Goal: Task Accomplishment & Management: Use online tool/utility

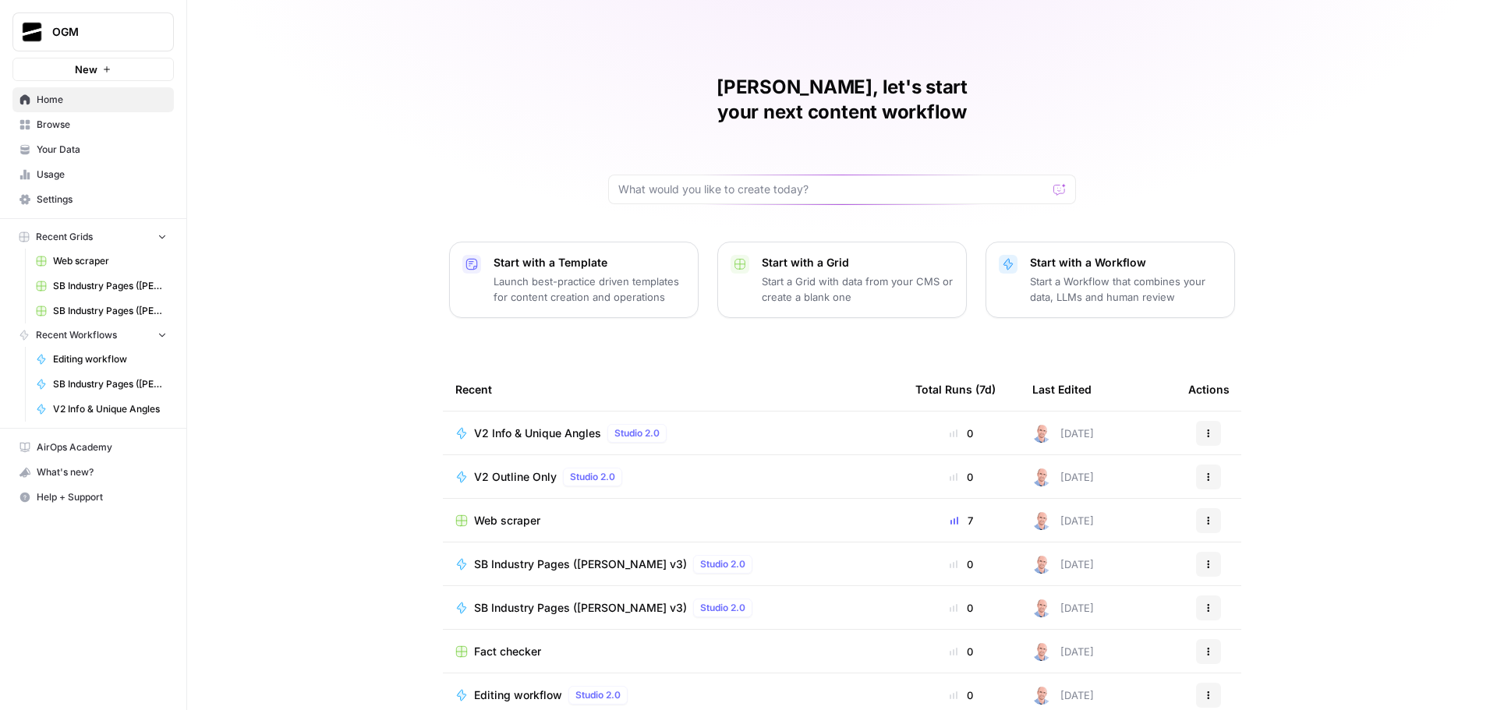
click at [76, 124] on span "Browse" at bounding box center [102, 125] width 130 height 14
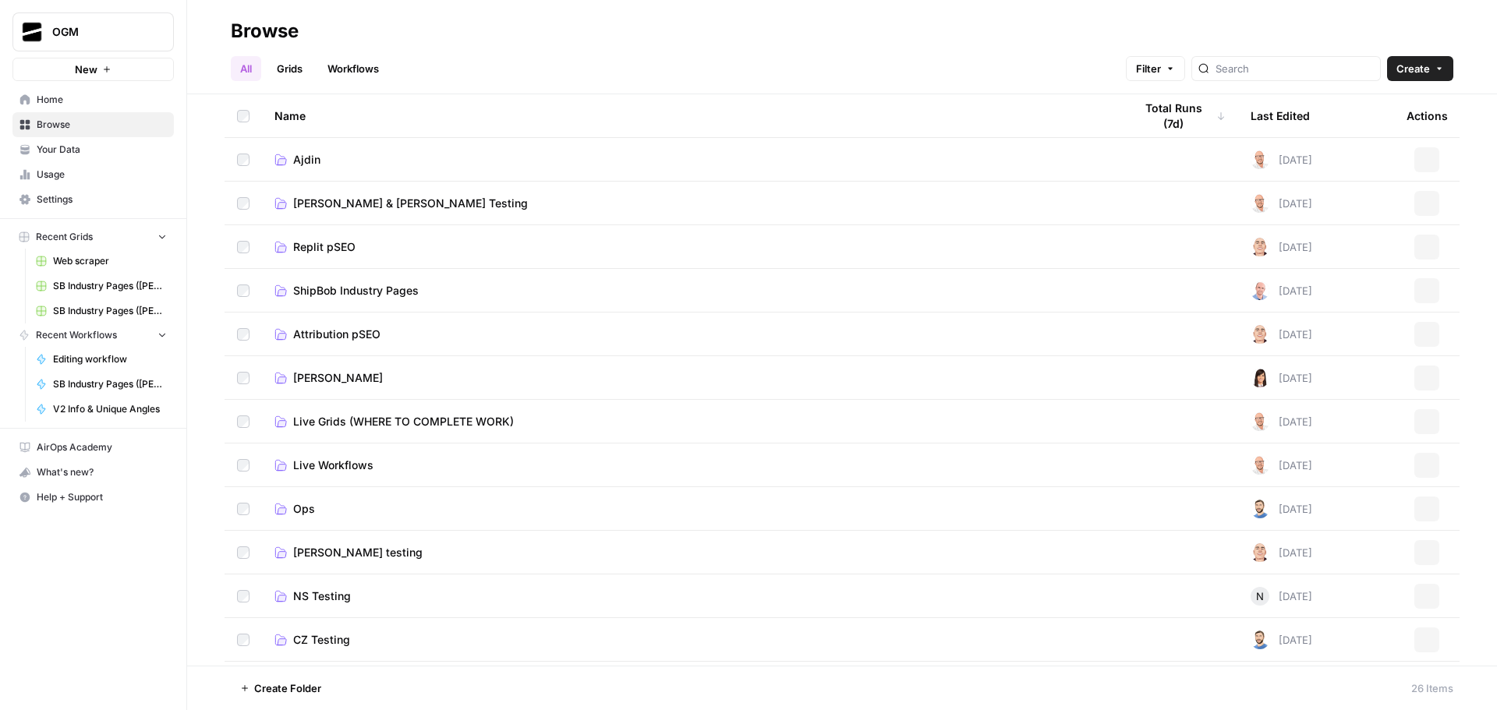
click at [300, 65] on link "Grids" at bounding box center [289, 68] width 44 height 25
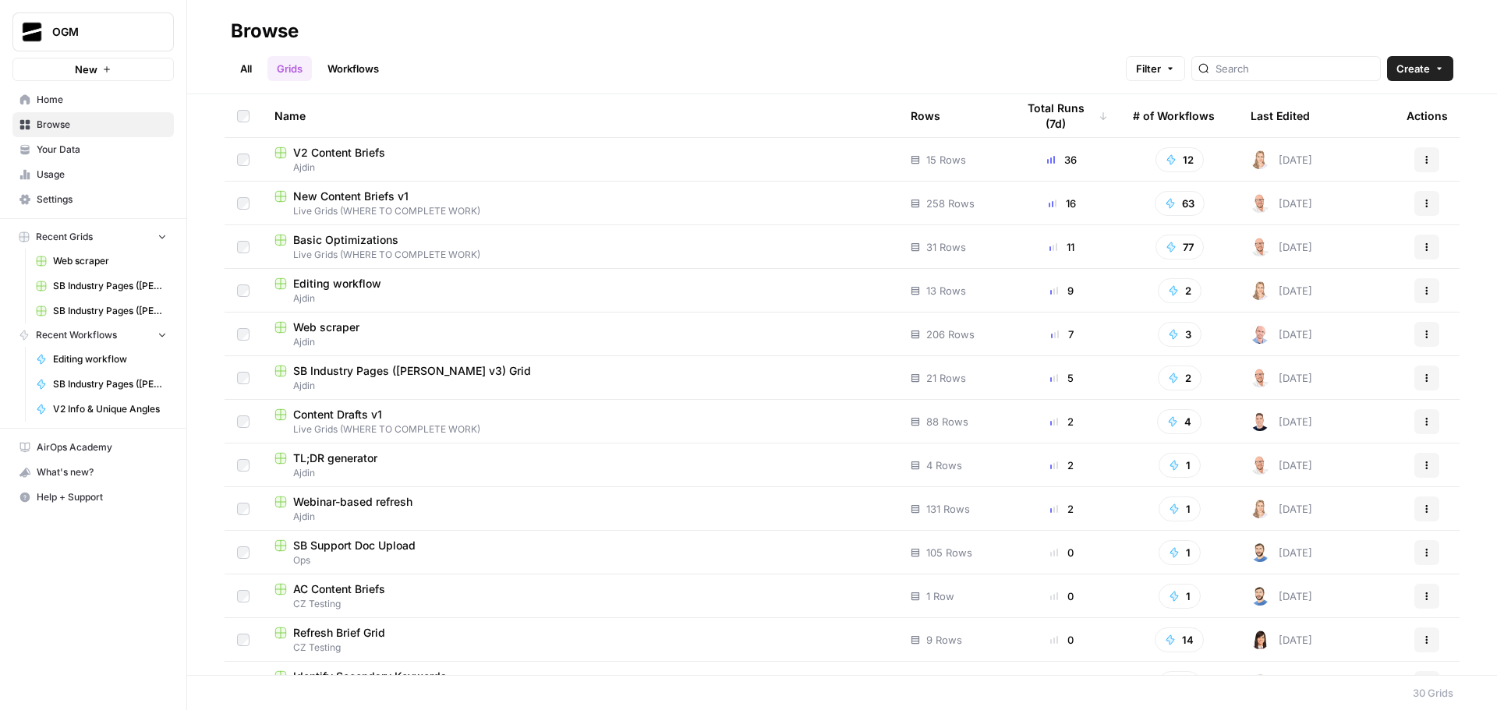
click at [338, 156] on span "V2 Content Briefs" at bounding box center [339, 153] width 92 height 16
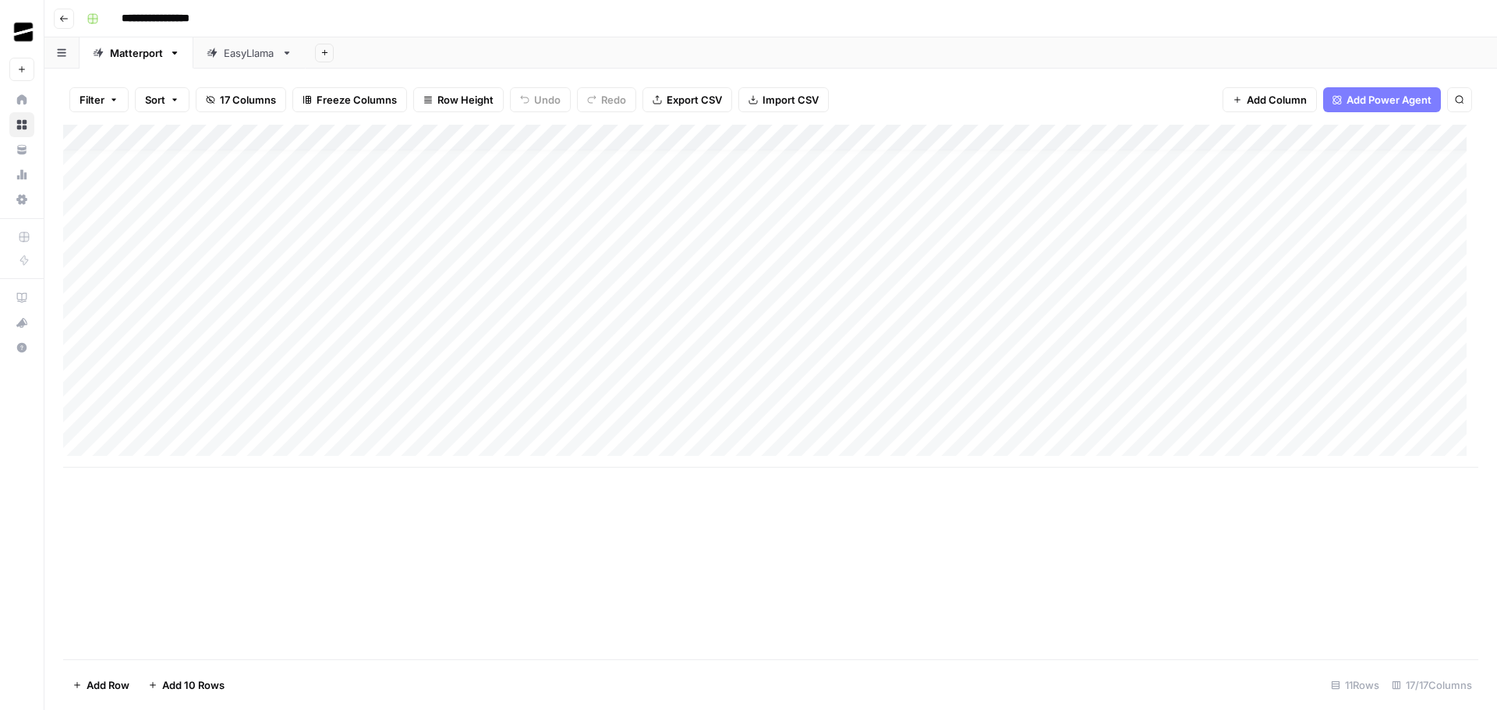
scroll to position [12, 0]
click at [555, 336] on div "Add Column" at bounding box center [770, 296] width 1415 height 343
click at [707, 549] on div "Add Column" at bounding box center [770, 392] width 1415 height 535
click at [81, 338] on div "Add Column" at bounding box center [770, 296] width 1415 height 343
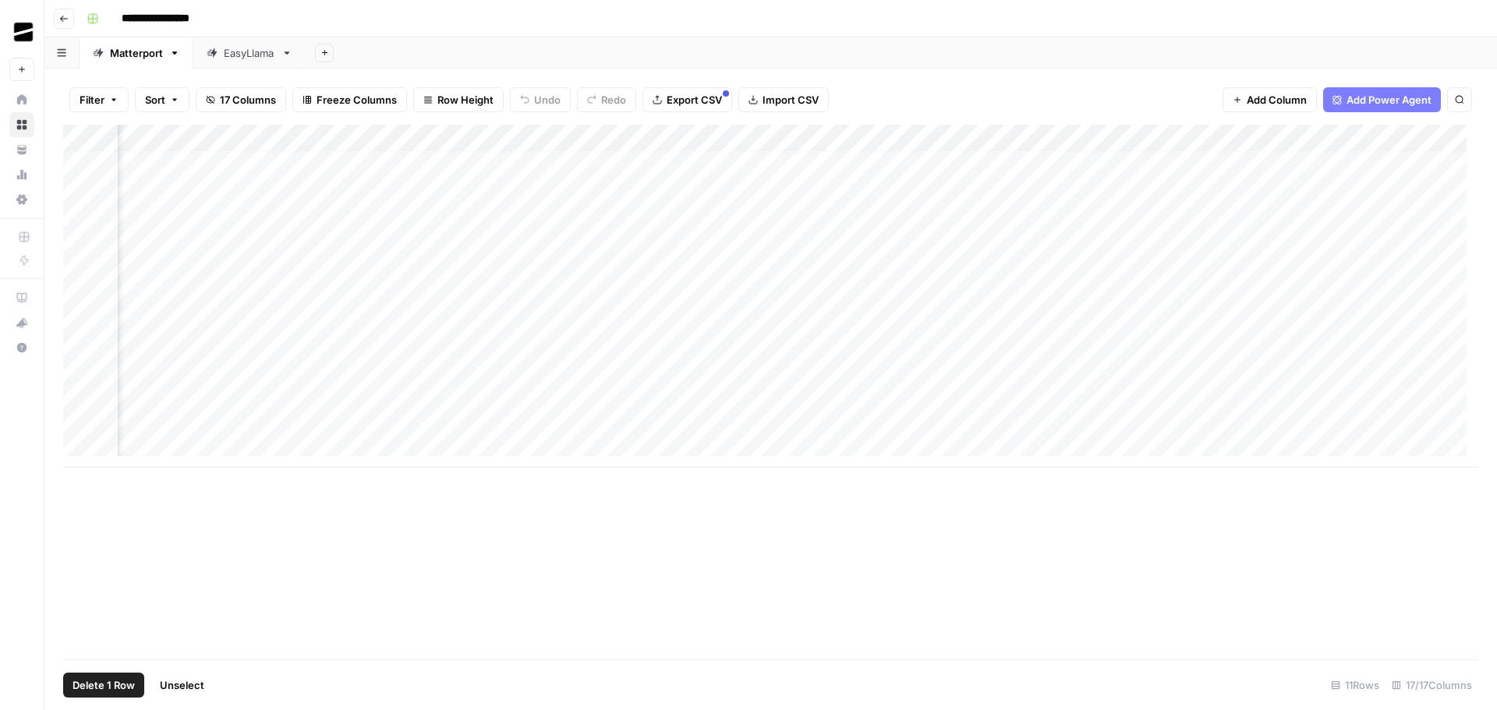
scroll to position [12, 728]
click at [605, 338] on div "Add Column" at bounding box center [770, 296] width 1415 height 343
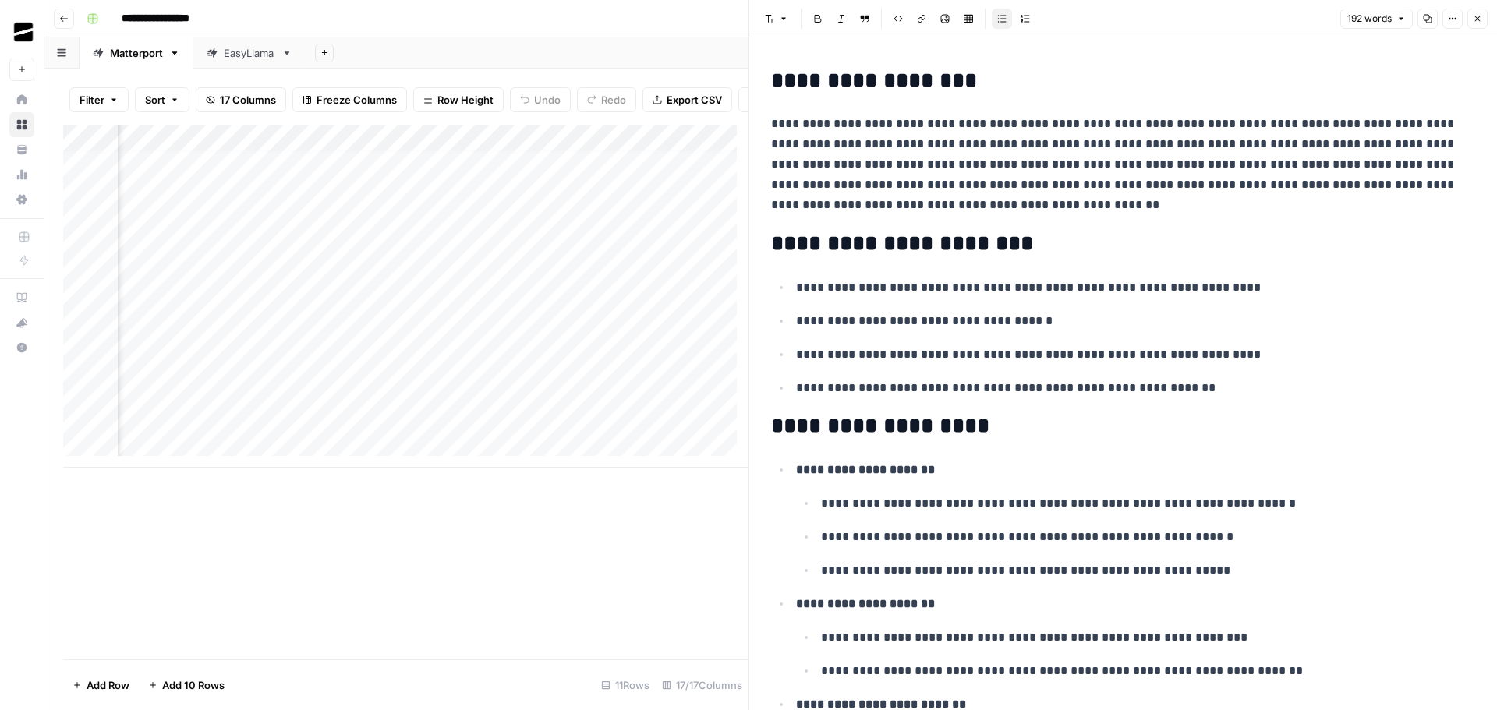
click at [1482, 20] on button "Close" at bounding box center [1477, 19] width 20 height 20
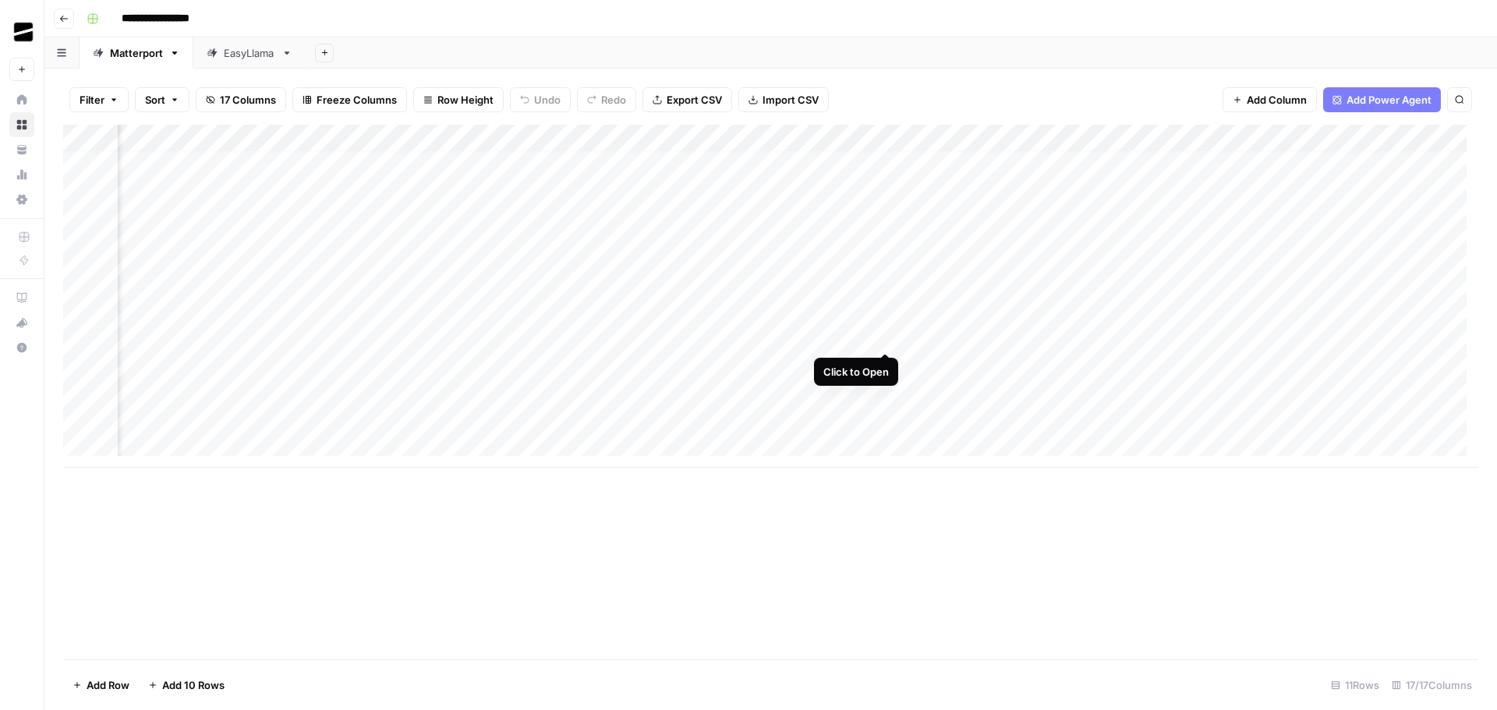
click at [885, 336] on div "Add Column" at bounding box center [770, 296] width 1415 height 343
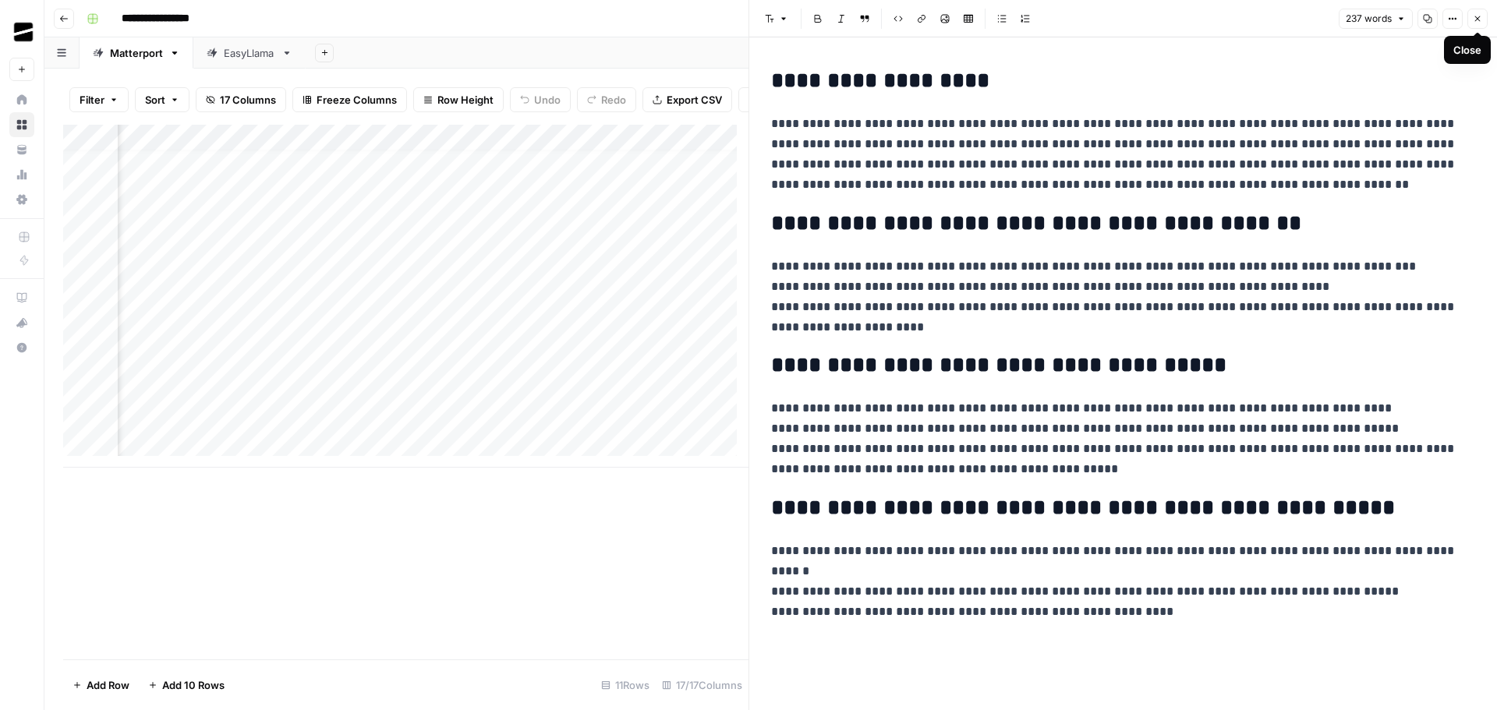
click at [1477, 19] on icon "button" at bounding box center [1477, 18] width 5 height 5
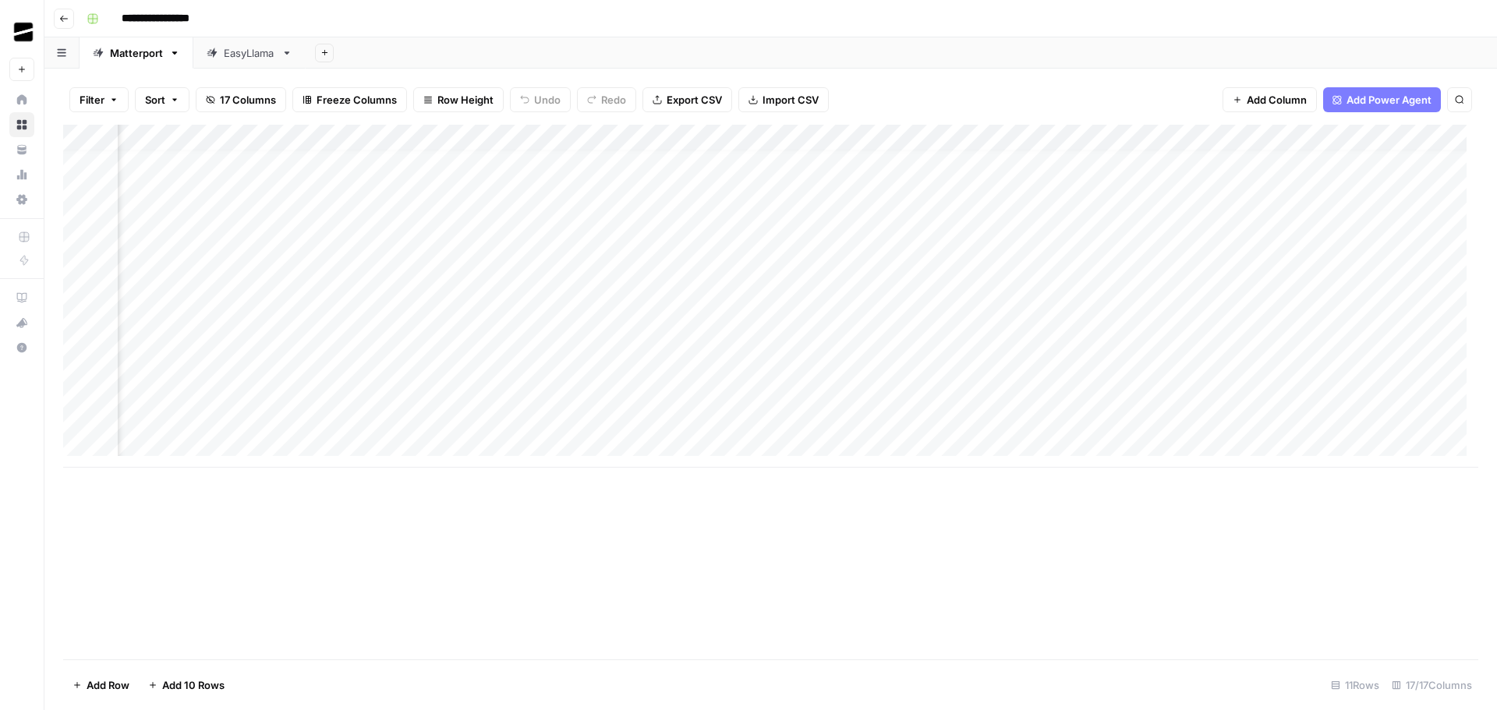
scroll to position [12, 1116]
click at [1056, 335] on div "Add Column" at bounding box center [770, 296] width 1415 height 343
